Goal: Task Accomplishment & Management: Use online tool/utility

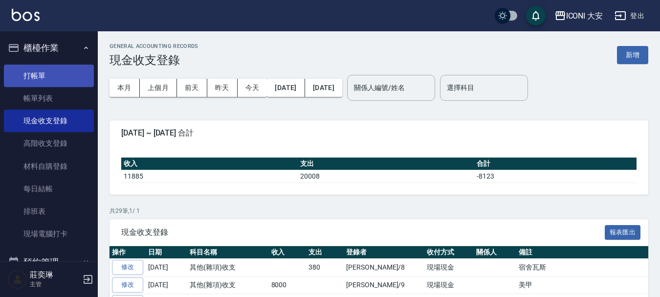
click at [43, 73] on link "打帳單" at bounding box center [49, 76] width 90 height 22
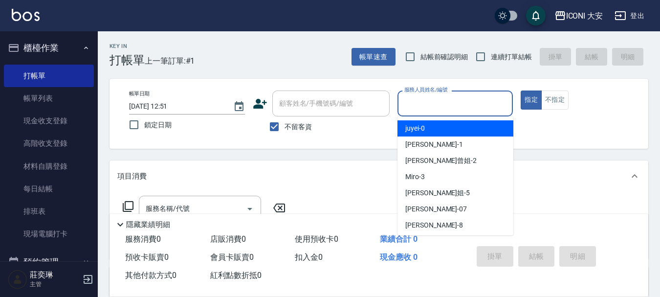
click at [428, 104] on input "服務人員姓名/編號" at bounding box center [455, 103] width 107 height 17
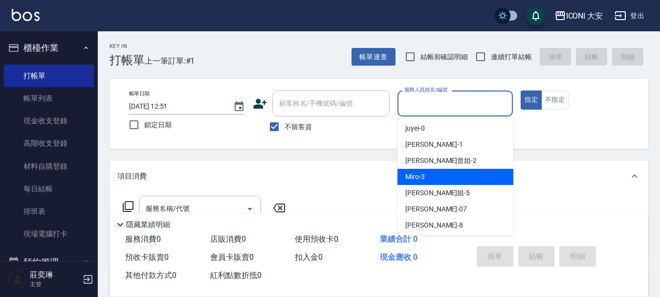
click at [432, 180] on div "Miro -3" at bounding box center [455, 177] width 116 height 16
type input "Miro-3"
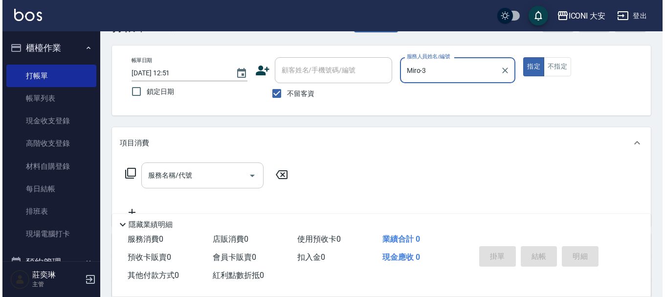
scroll to position [49, 0]
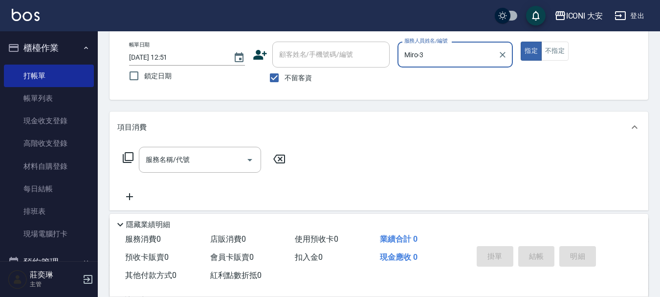
click at [120, 154] on div "服務名稱/代號 服務名稱/代號" at bounding box center [204, 160] width 174 height 26
drag, startPoint x: 122, startPoint y: 155, endPoint x: 129, endPoint y: 155, distance: 6.4
click at [129, 155] on icon at bounding box center [128, 158] width 12 height 12
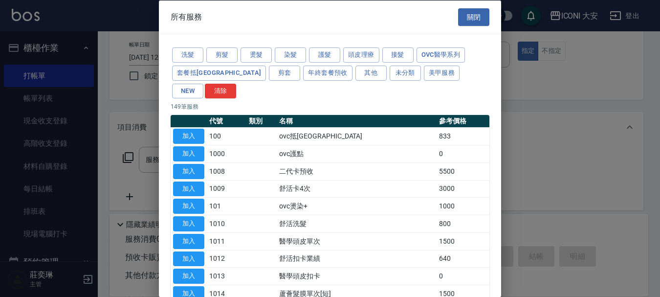
click at [131, 155] on div at bounding box center [330, 148] width 660 height 297
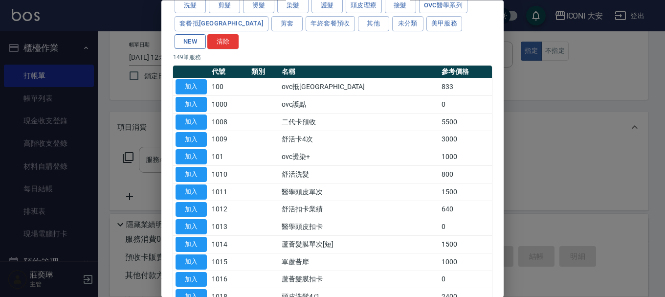
click at [206, 34] on button "NEW" at bounding box center [190, 41] width 31 height 15
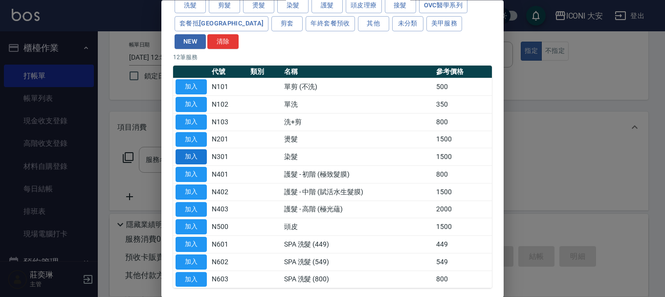
click at [188, 150] on button "加入" at bounding box center [191, 157] width 31 height 15
type input "染髮(N301)"
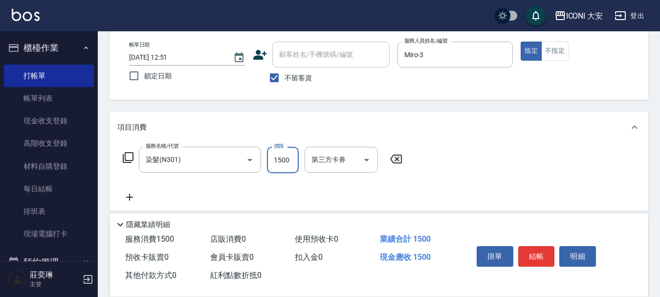
click at [291, 157] on input "1500" at bounding box center [283, 160] width 32 height 26
type input "2599"
click at [537, 260] on button "結帳" at bounding box center [536, 256] width 37 height 21
